Goal: Go to known website: Access a specific website the user already knows

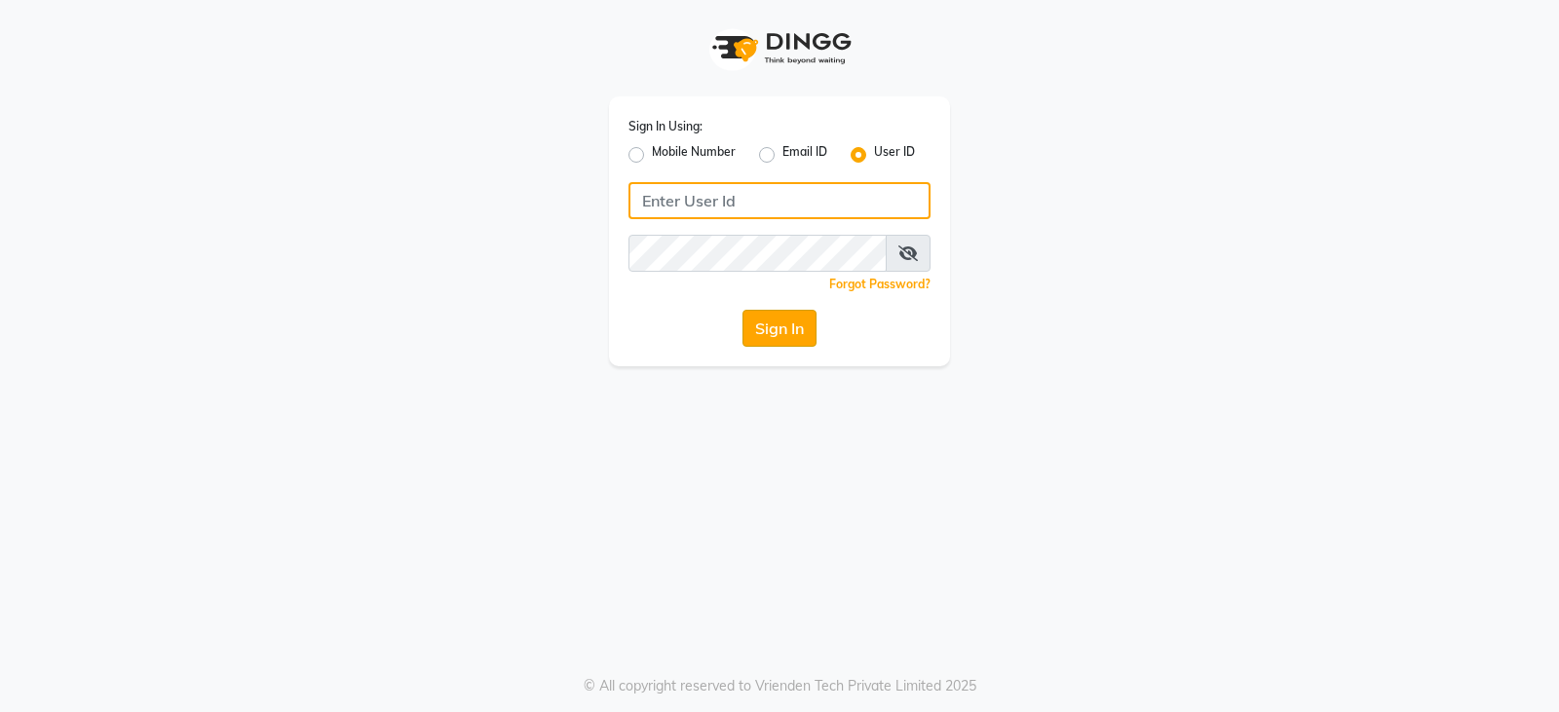
type input "e3902-01"
click at [763, 328] on button "Sign In" at bounding box center [780, 328] width 74 height 37
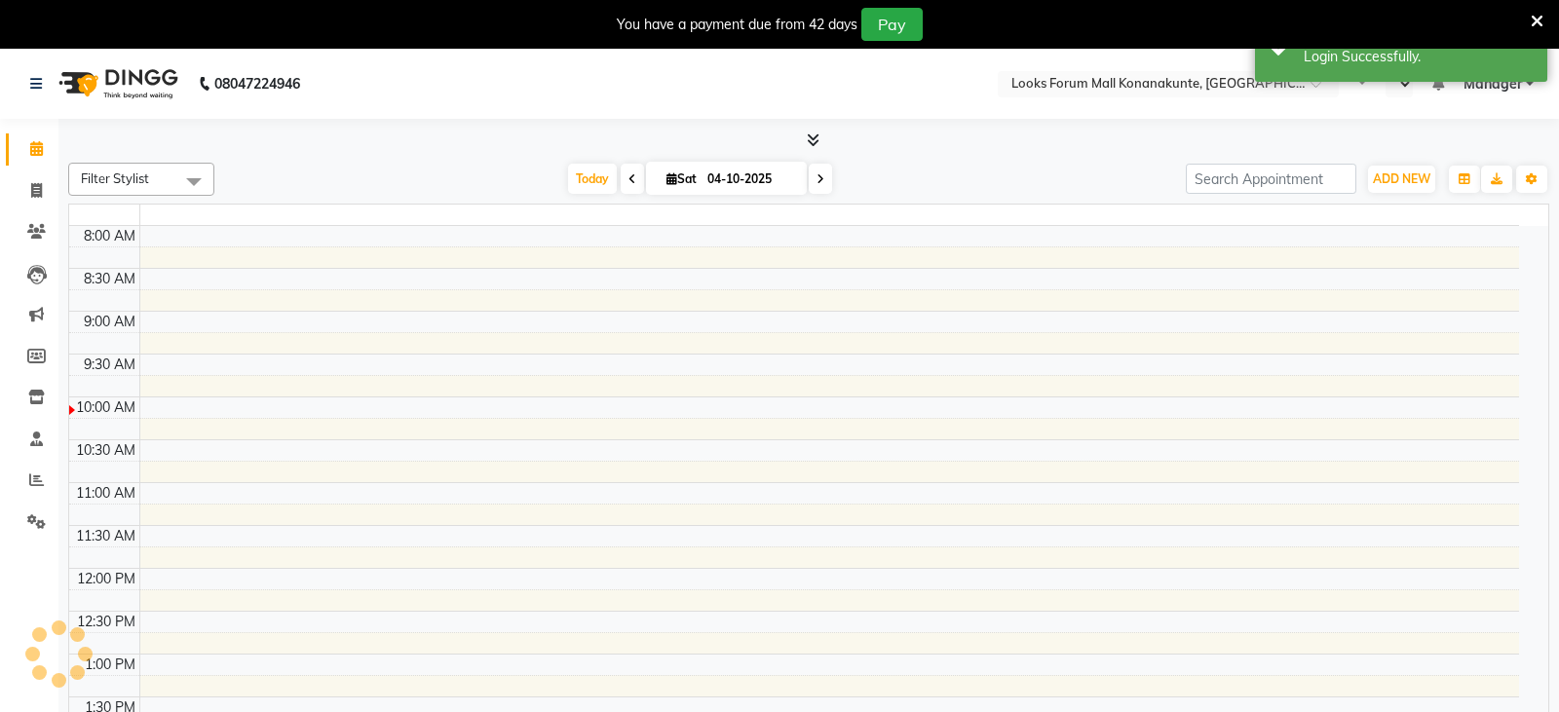
select select "en"
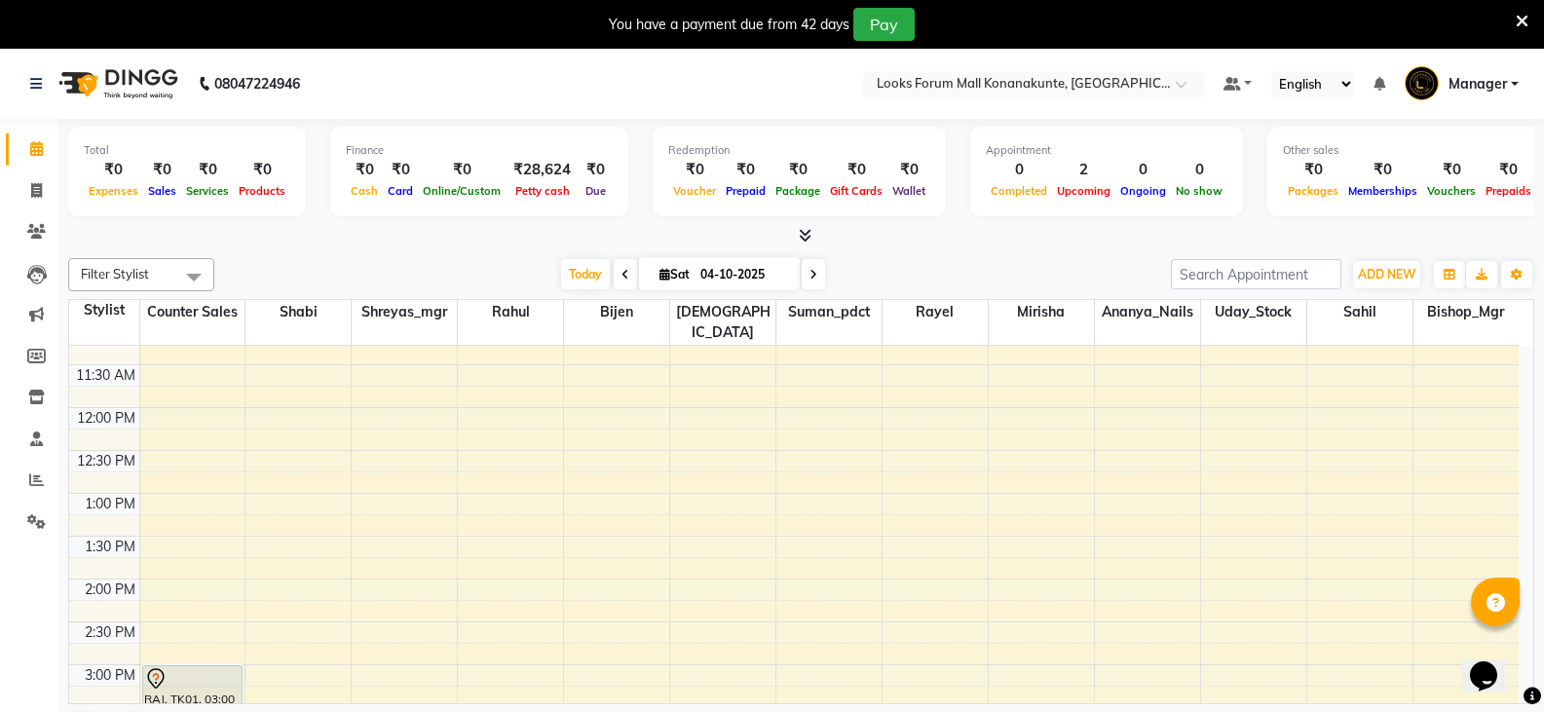
scroll to position [525, 0]
